Goal: Task Accomplishment & Management: Use online tool/utility

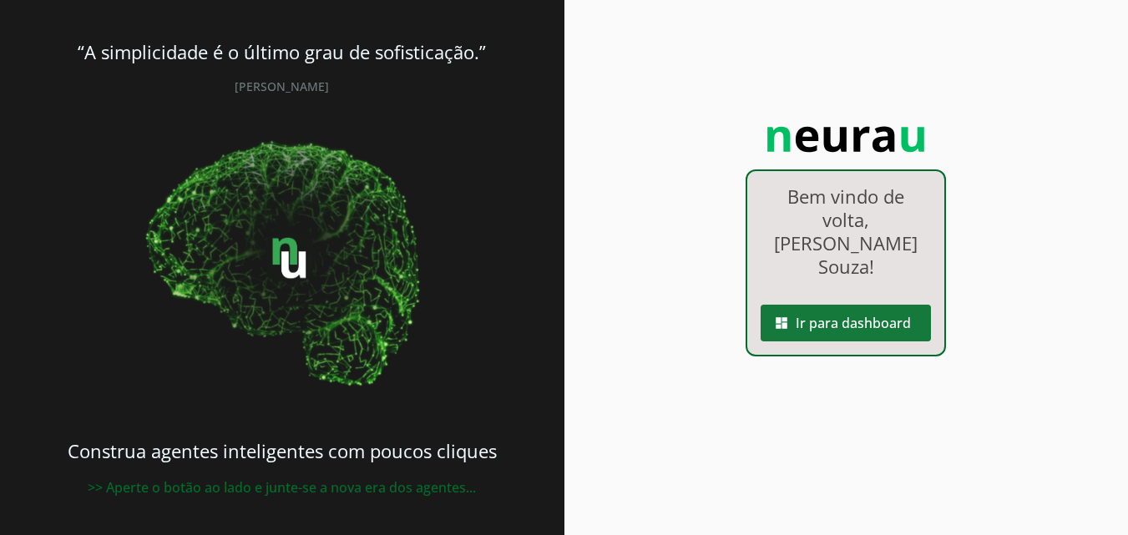
click at [819, 303] on span at bounding box center [845, 323] width 170 height 40
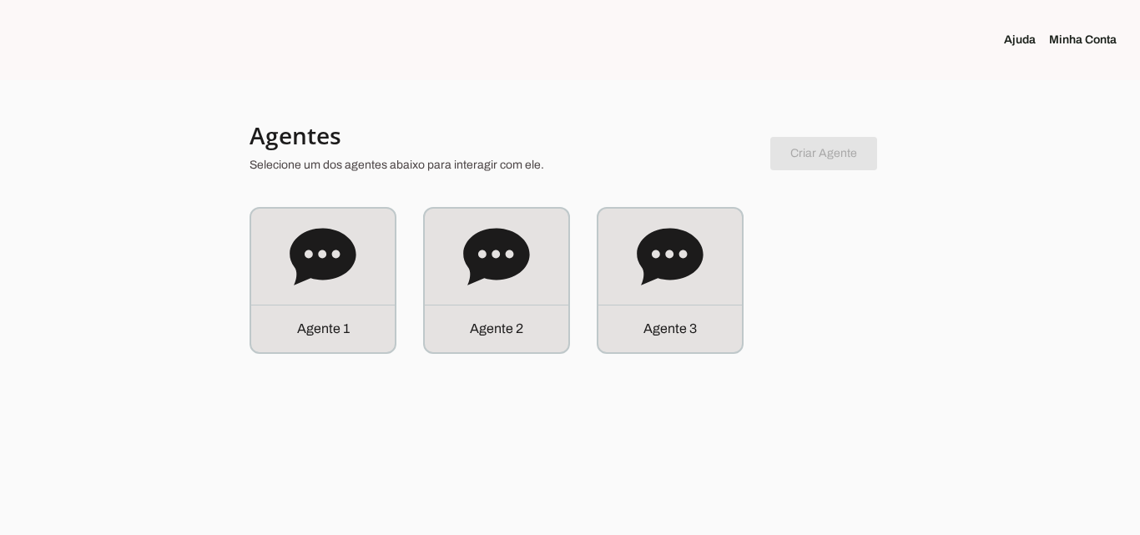
click at [716, 262] on div "Agente 3" at bounding box center [670, 281] width 144 height 144
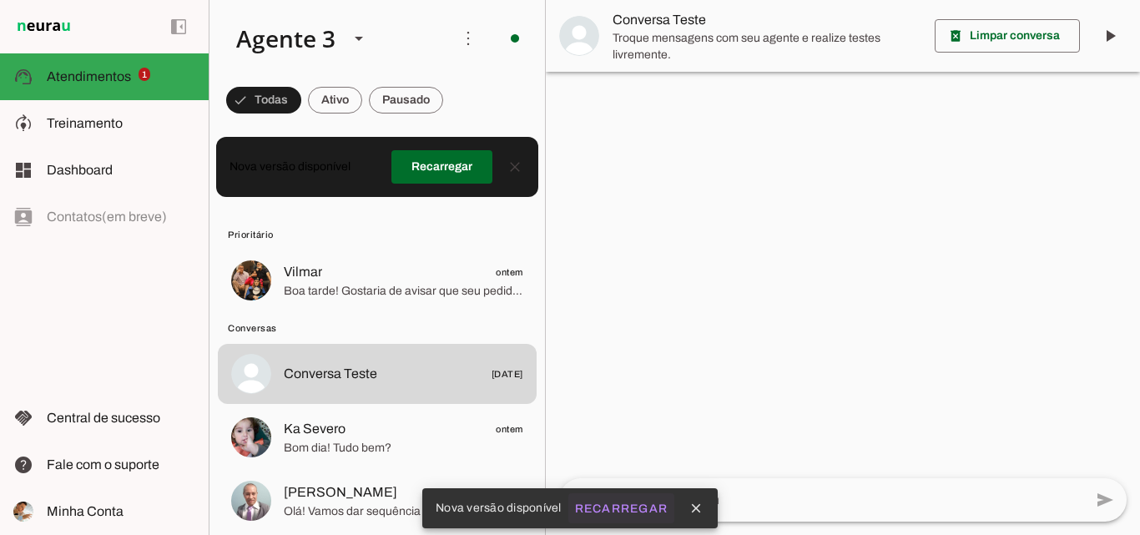
click at [0, 0] on slot "Recarregar" at bounding box center [0, 0] width 0 height 0
